Goal: Register for event/course

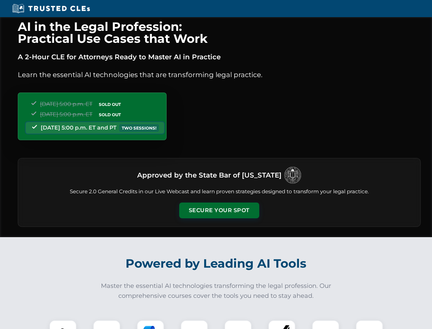
click at [219, 210] on button "Secure Your Spot" at bounding box center [219, 210] width 80 height 16
click at [63, 324] on img at bounding box center [63, 334] width 20 height 20
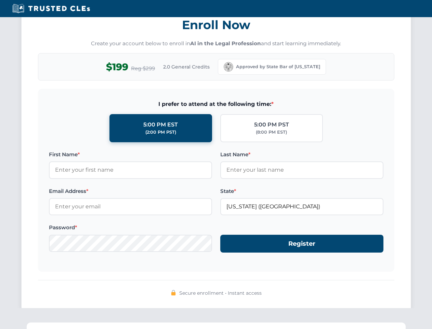
scroll to position [672, 0]
